Goal: Find specific page/section: Find specific page/section

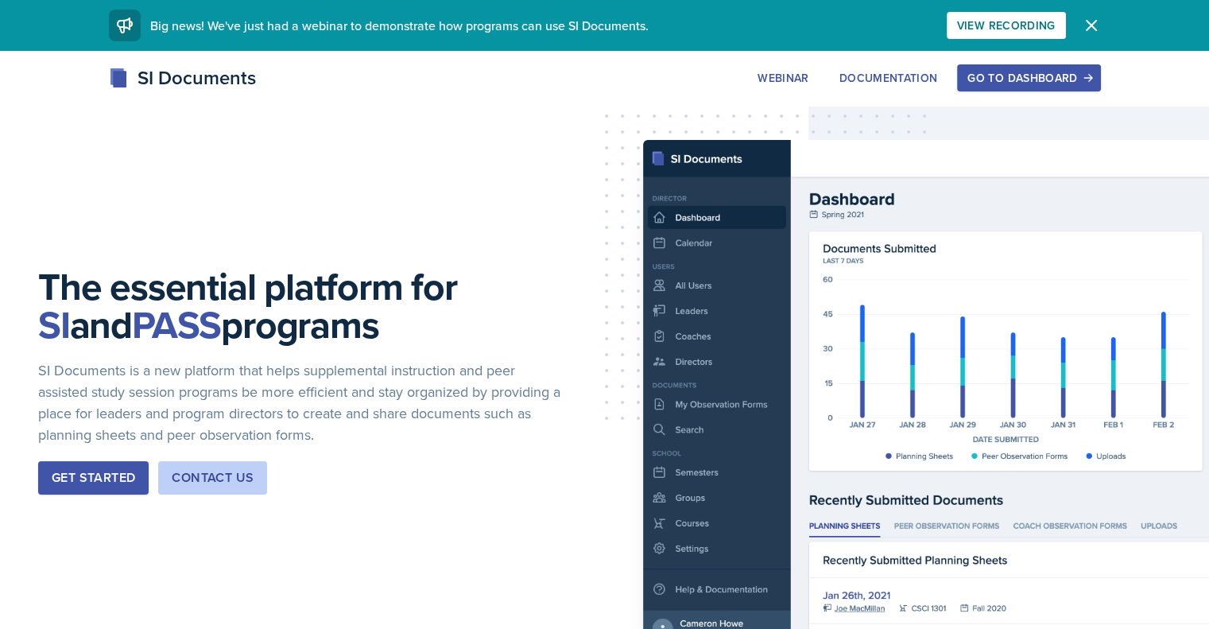
click at [1090, 84] on div "Go to Dashboard" at bounding box center [1028, 78] width 122 height 13
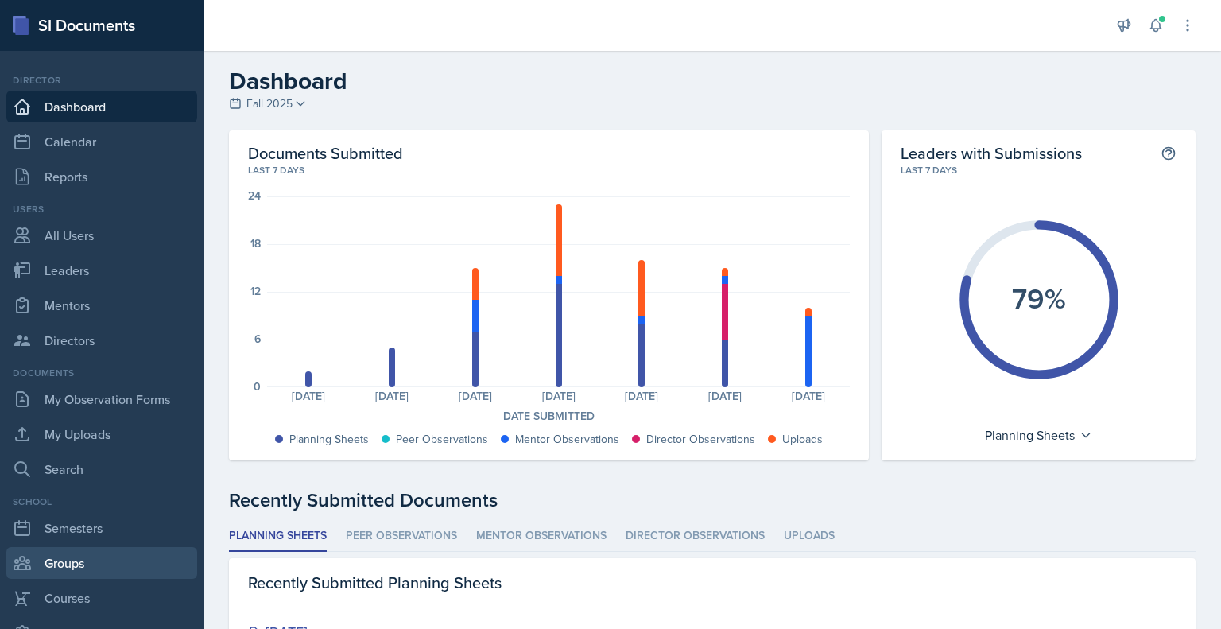
click at [68, 562] on link "Groups" at bounding box center [101, 563] width 191 height 32
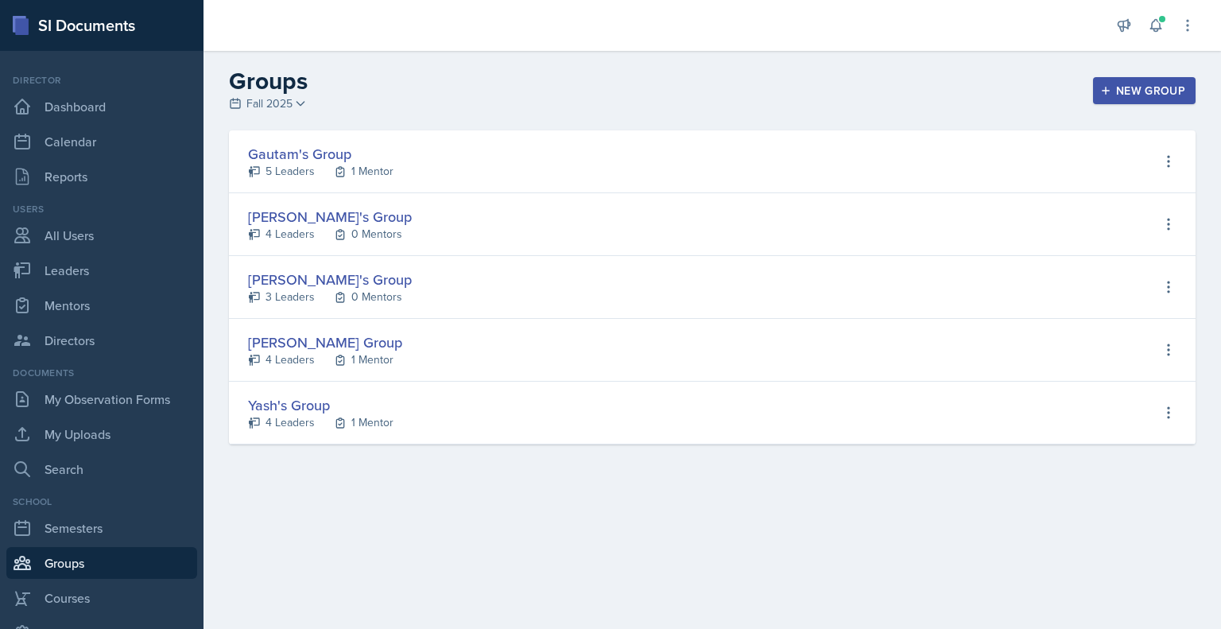
click at [288, 368] on div "[PERSON_NAME] Group 4 Leaders 1 Mentor View Leaders View Mentors Edit Group Del…" at bounding box center [712, 350] width 967 height 63
click at [288, 362] on div "4 Leaders" at bounding box center [290, 359] width 49 height 17
select select "a8c40de0-d7eb-4f82-90ee-ac0c6ce45f71"
select select "7a85f5d3-7438-453c-8286-8ef7f934dbc0"
